Goal: Transaction & Acquisition: Download file/media

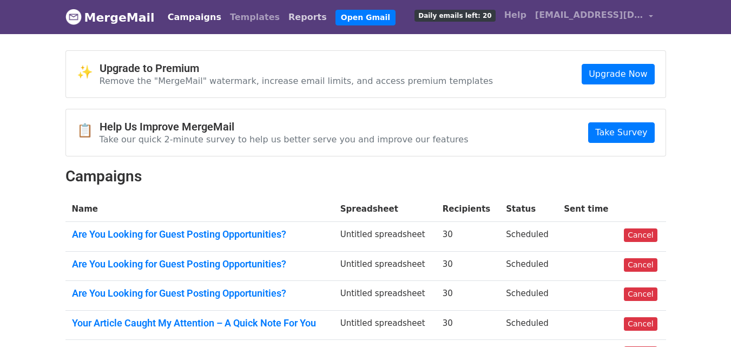
click at [284, 12] on link "Reports" at bounding box center [307, 17] width 47 height 22
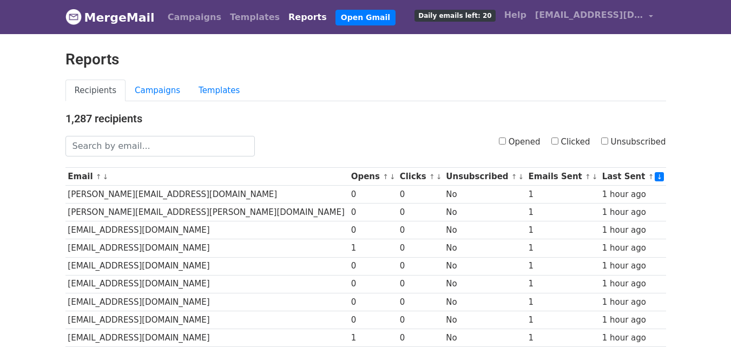
click at [558, 142] on input "Clicked" at bounding box center [554, 140] width 7 height 7
checkbox input "true"
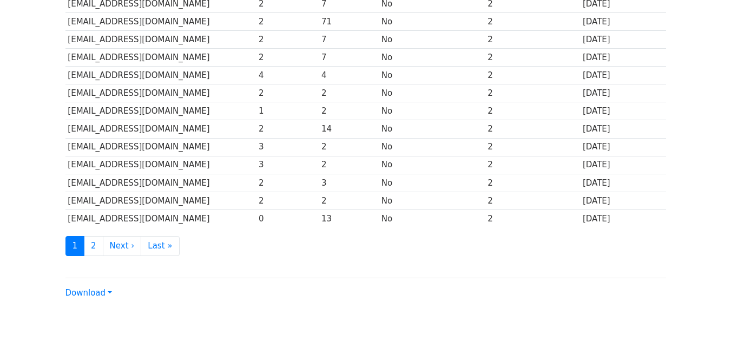
scroll to position [534, 0]
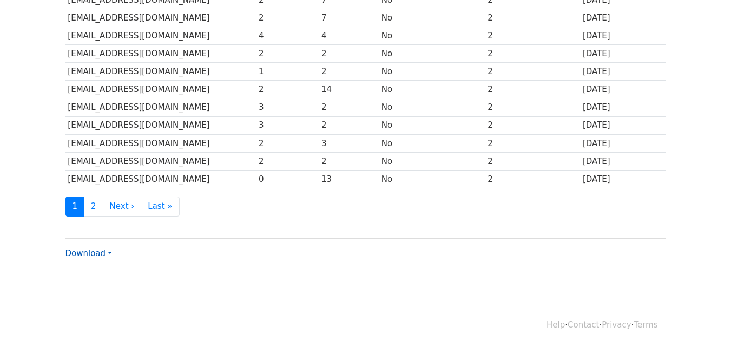
click at [105, 254] on link "Download" at bounding box center [88, 253] width 47 height 10
click at [107, 269] on link "CSV" at bounding box center [108, 273] width 85 height 17
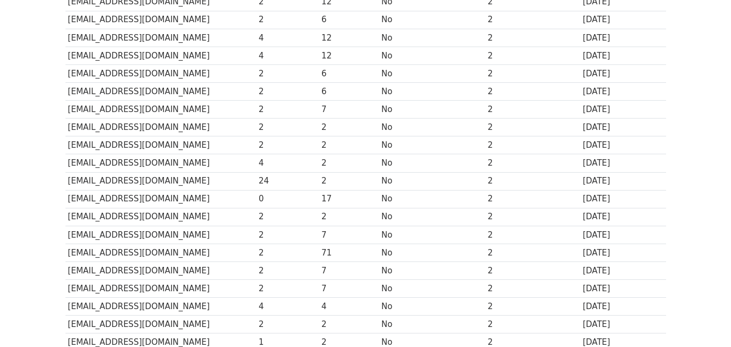
scroll to position [0, 0]
